Goal: Transaction & Acquisition: Purchase product/service

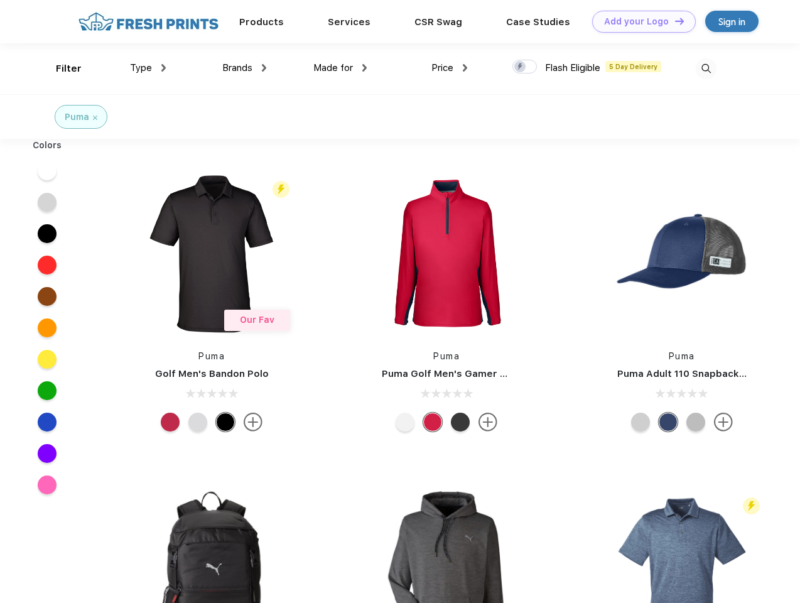
click at [639, 21] on link "Add your Logo Design Tool" at bounding box center [644, 22] width 104 height 22
click at [0, 0] on div "Design Tool" at bounding box center [0, 0] width 0 height 0
click at [674, 21] on link "Add your Logo Design Tool" at bounding box center [644, 22] width 104 height 22
click at [60, 68] on div "Filter" at bounding box center [69, 69] width 26 height 14
click at [148, 68] on span "Type" at bounding box center [141, 67] width 22 height 11
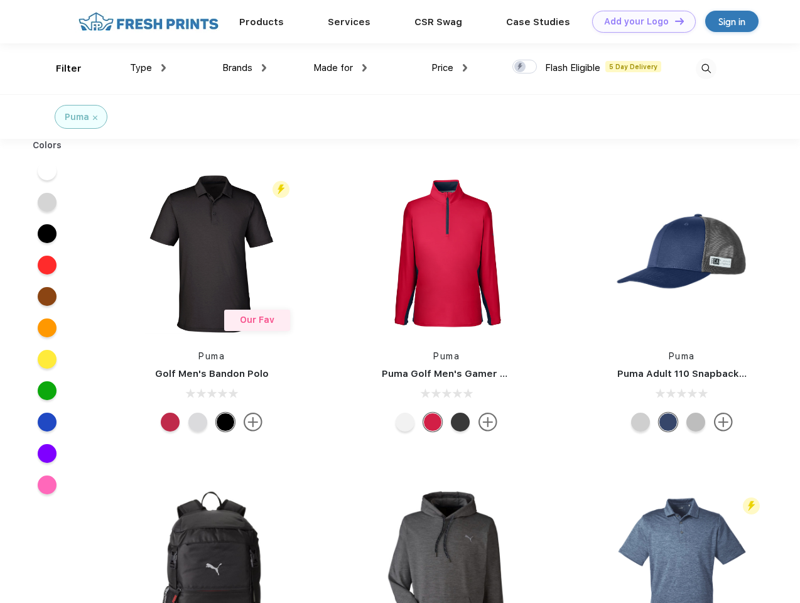
click at [244, 68] on span "Brands" at bounding box center [237, 67] width 30 height 11
click at [340, 68] on span "Made for" at bounding box center [333, 67] width 40 height 11
click at [450, 68] on span "Price" at bounding box center [442, 67] width 22 height 11
click at [525, 67] on div at bounding box center [525, 67] width 24 height 14
click at [521, 67] on input "checkbox" at bounding box center [517, 63] width 8 height 8
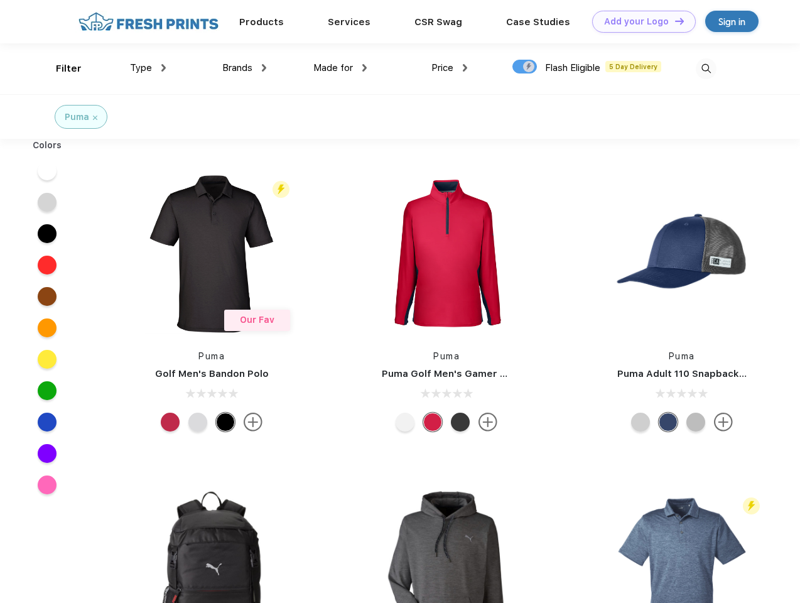
click at [706, 68] on img at bounding box center [706, 68] width 21 height 21
